Goal: Task Accomplishment & Management: Use online tool/utility

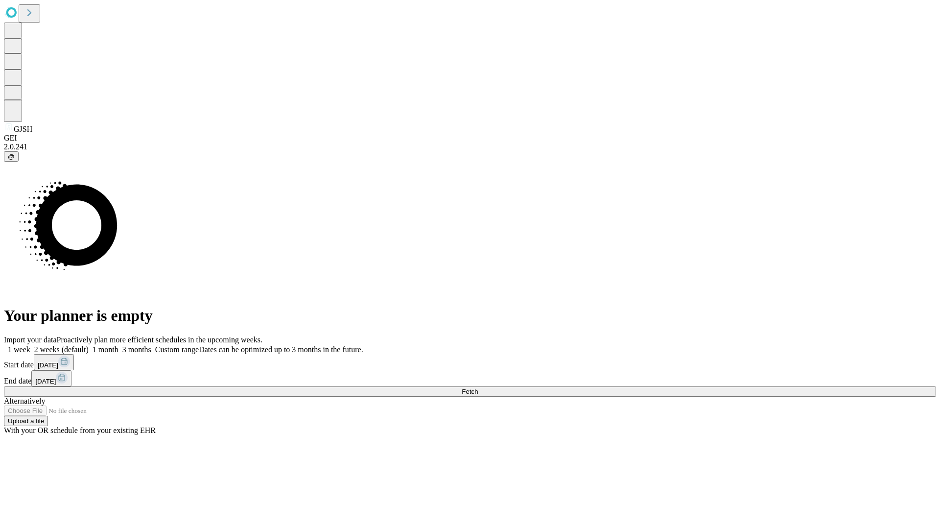
click at [478, 388] on span "Fetch" at bounding box center [470, 391] width 16 height 7
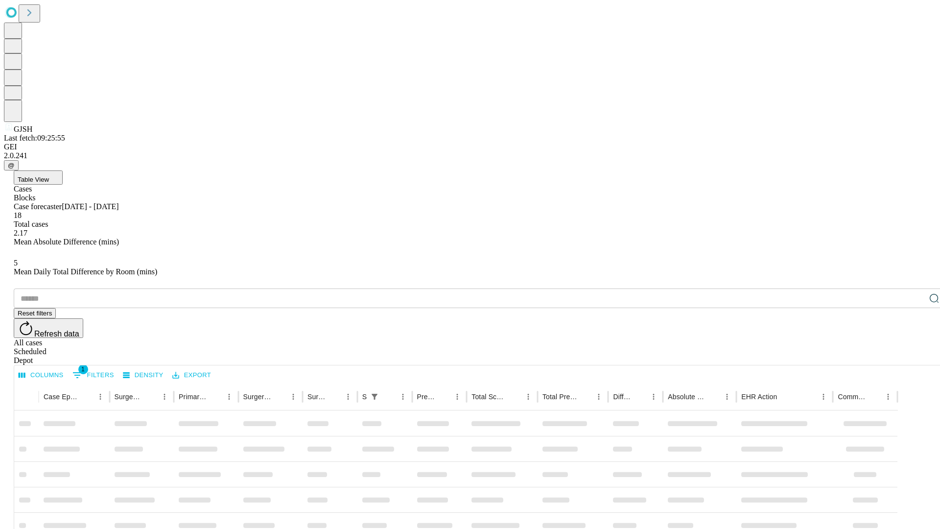
click at [915, 356] on div "Depot" at bounding box center [480, 360] width 932 height 9
